Goal: Check status: Verify the current state of an ongoing process or item

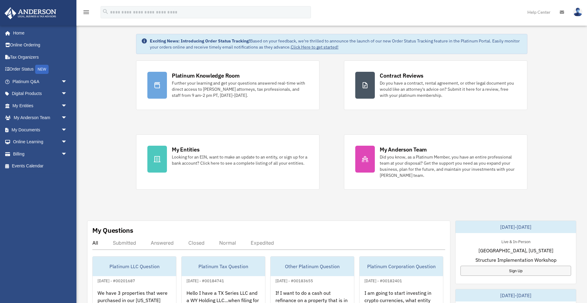
scroll to position [24, 0]
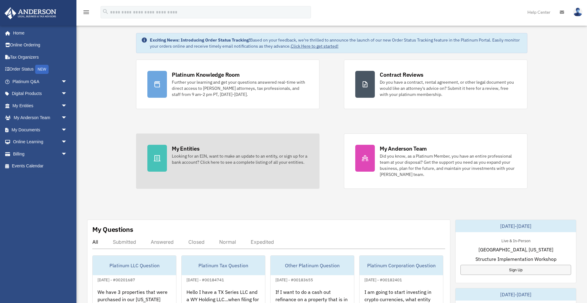
click at [176, 153] on div "Looking for an EIN, want to make an update to an entity, or sign up for a bank …" at bounding box center [240, 159] width 136 height 12
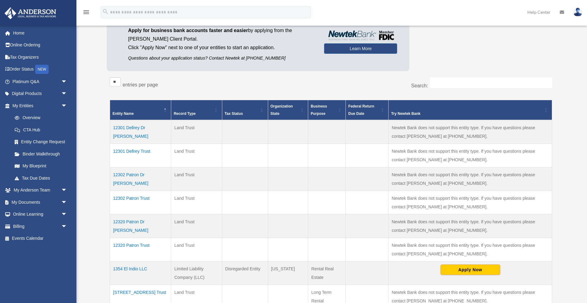
scroll to position [81, 0]
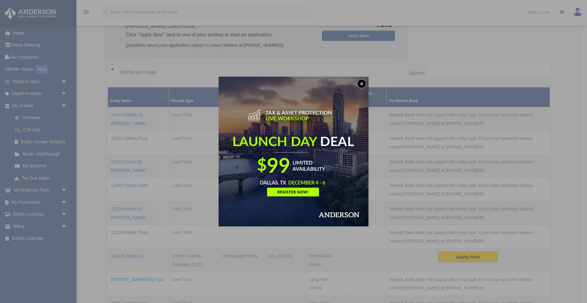
click at [363, 83] on button "x" at bounding box center [361, 83] width 9 height 9
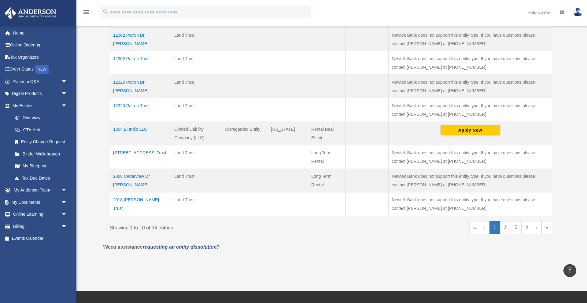
scroll to position [208, 0]
click at [505, 225] on link "2" at bounding box center [505, 227] width 11 height 13
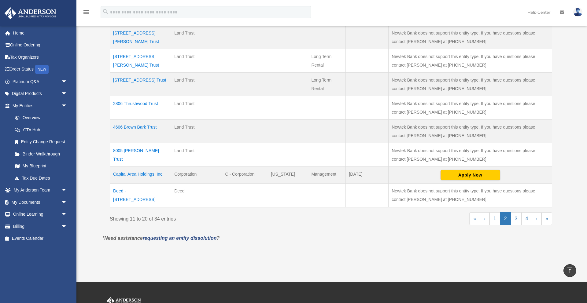
scroll to position [214, 0]
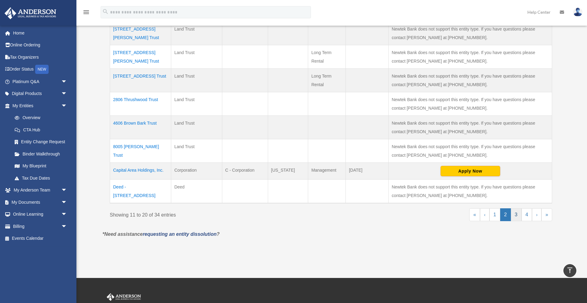
click at [516, 214] on link "3" at bounding box center [515, 214] width 11 height 13
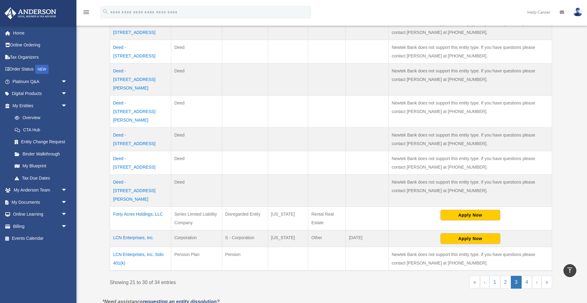
scroll to position [174, 0]
click at [143, 206] on td "Forty Acres Holdings, LLC" at bounding box center [140, 218] width 61 height 24
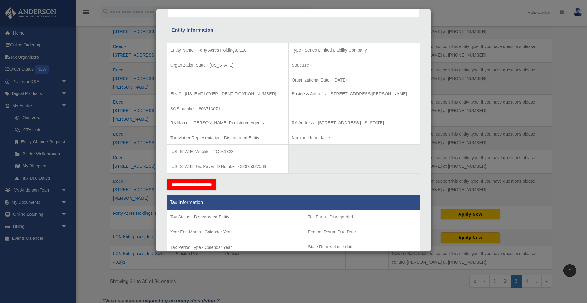
scroll to position [0, 0]
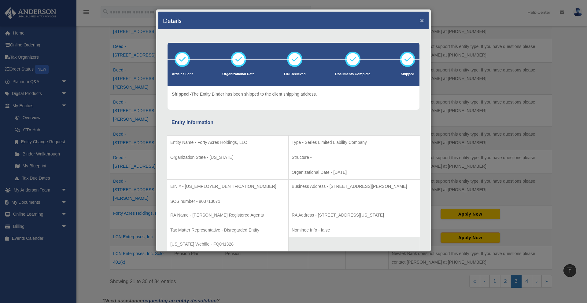
click at [420, 22] on button "×" at bounding box center [422, 20] width 4 height 6
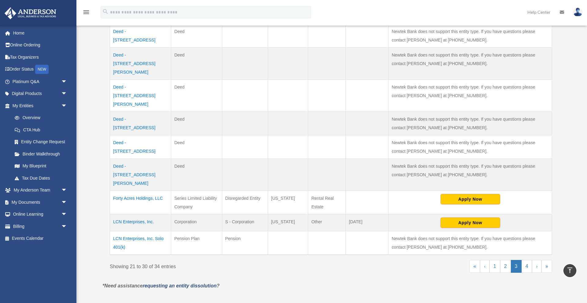
scroll to position [190, 0]
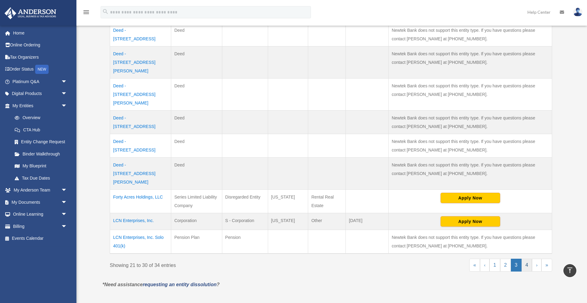
click at [524, 259] on link "4" at bounding box center [526, 265] width 11 height 13
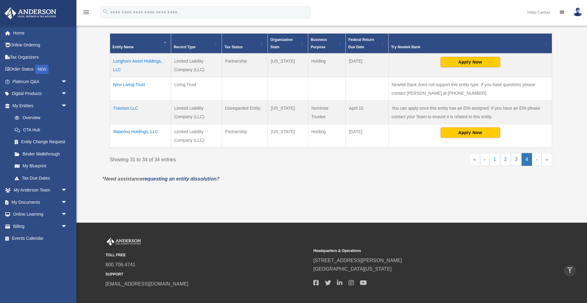
scroll to position [135, 0]
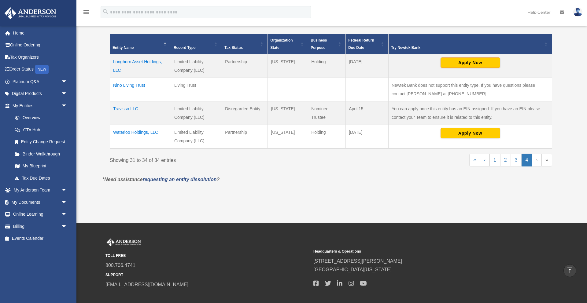
click at [139, 132] on td "Waterloo Holdings, LLC" at bounding box center [140, 137] width 61 height 24
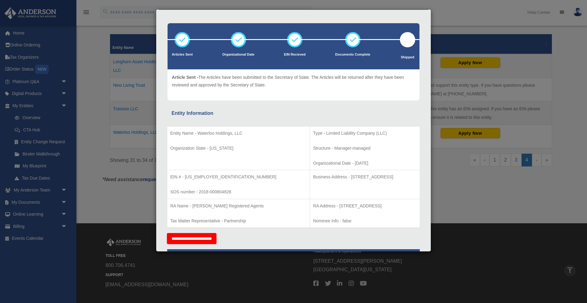
scroll to position [0, 0]
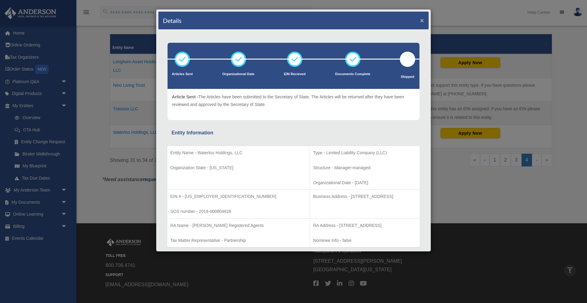
click at [422, 21] on button "×" at bounding box center [422, 20] width 4 height 6
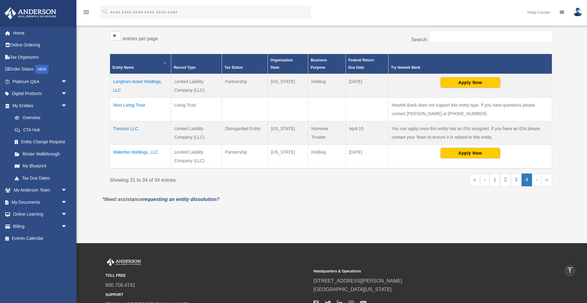
scroll to position [104, 0]
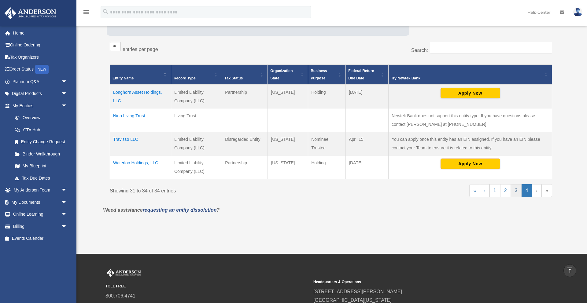
click at [514, 190] on link "3" at bounding box center [515, 190] width 11 height 13
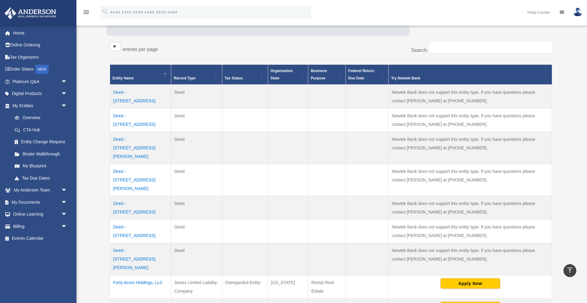
scroll to position [277, 0]
